Goal: Transaction & Acquisition: Purchase product/service

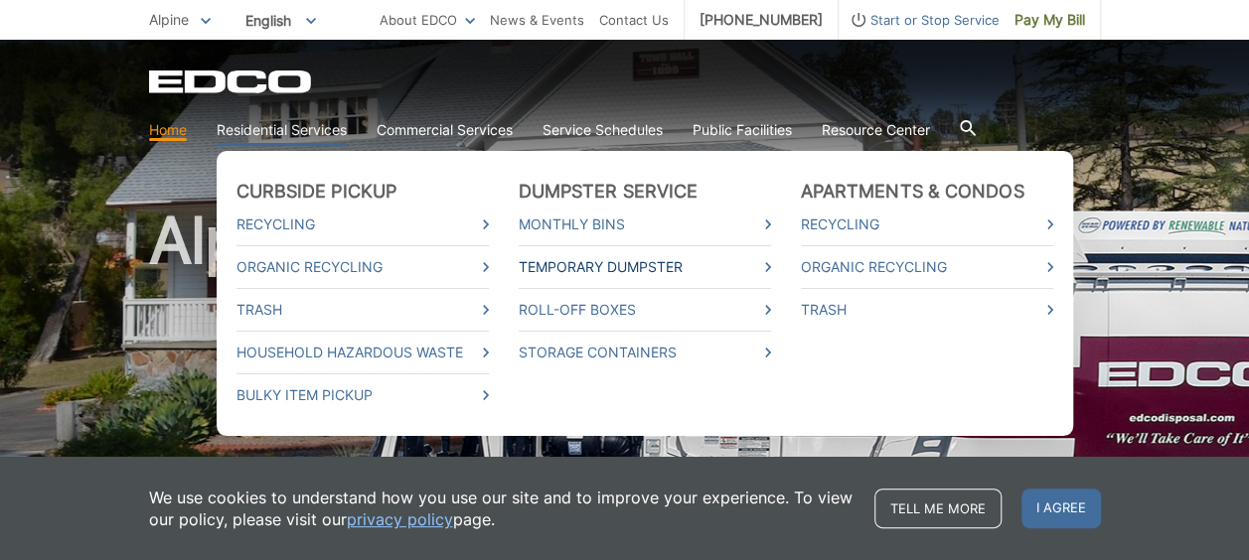
click at [609, 268] on link "Temporary Dumpster" at bounding box center [645, 267] width 252 height 22
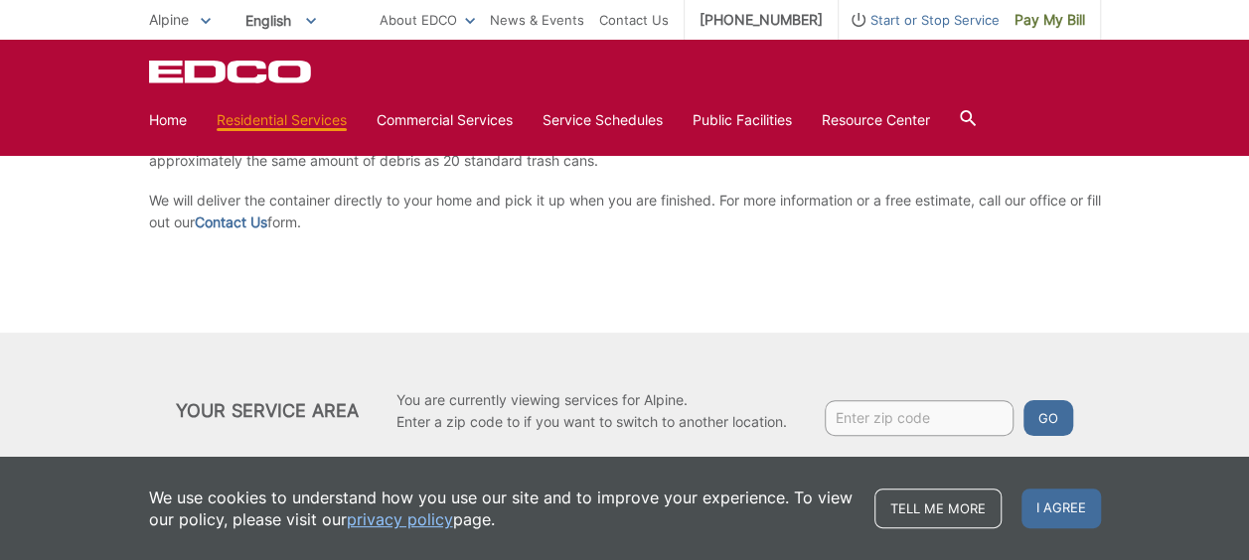
scroll to position [451, 0]
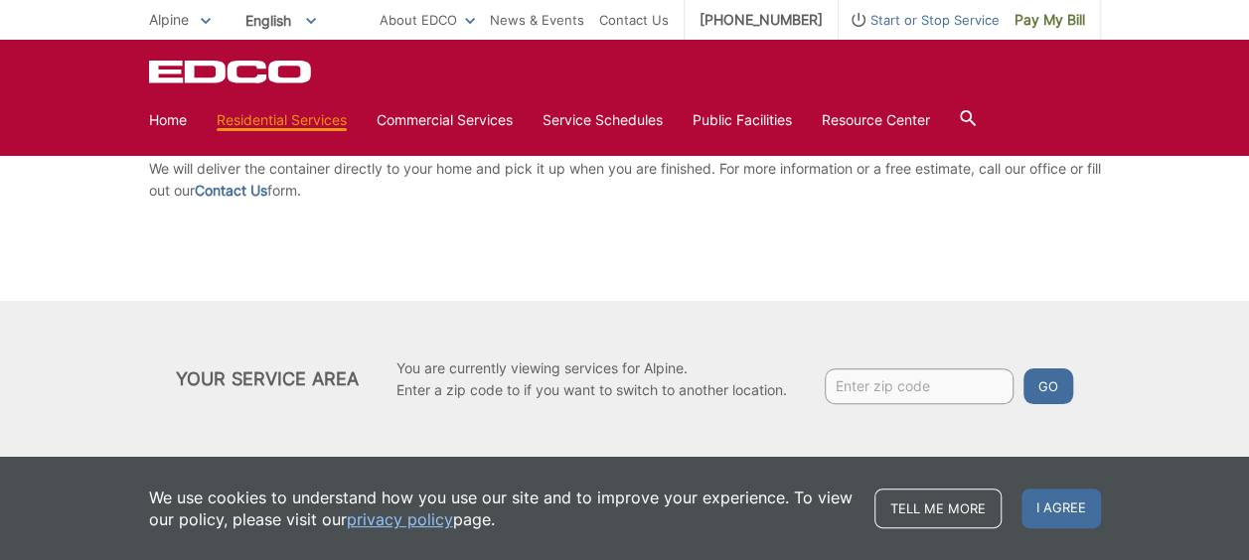
click at [890, 382] on input "Enter zip code" at bounding box center [919, 387] width 189 height 36
type input "91945"
click at [1033, 383] on button "Go" at bounding box center [1048, 387] width 50 height 36
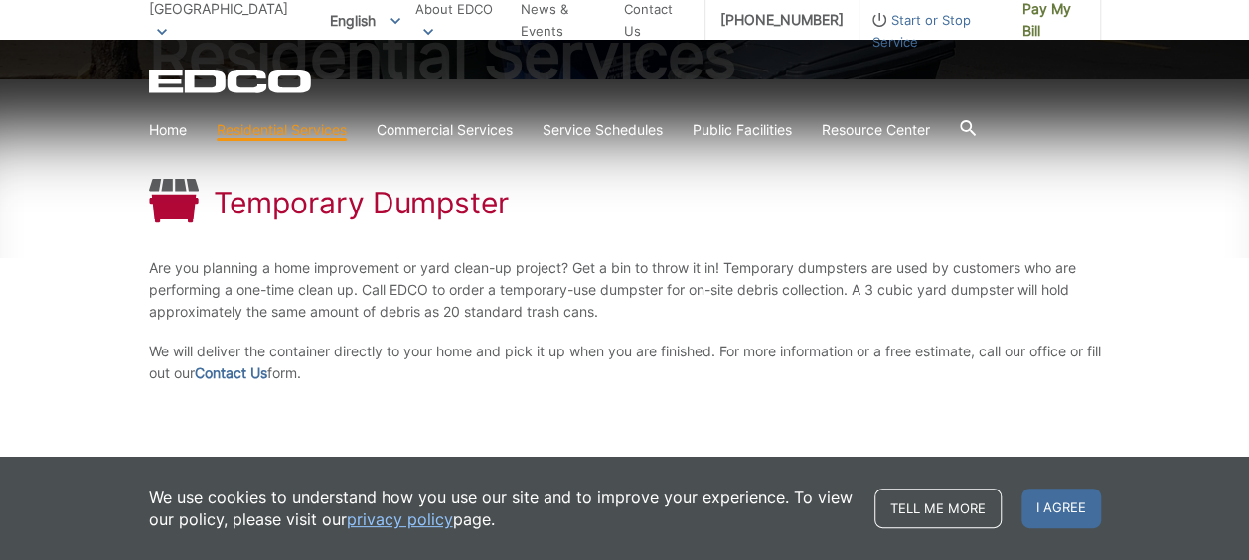
scroll to position [298, 0]
